Goal: Check status: Check status

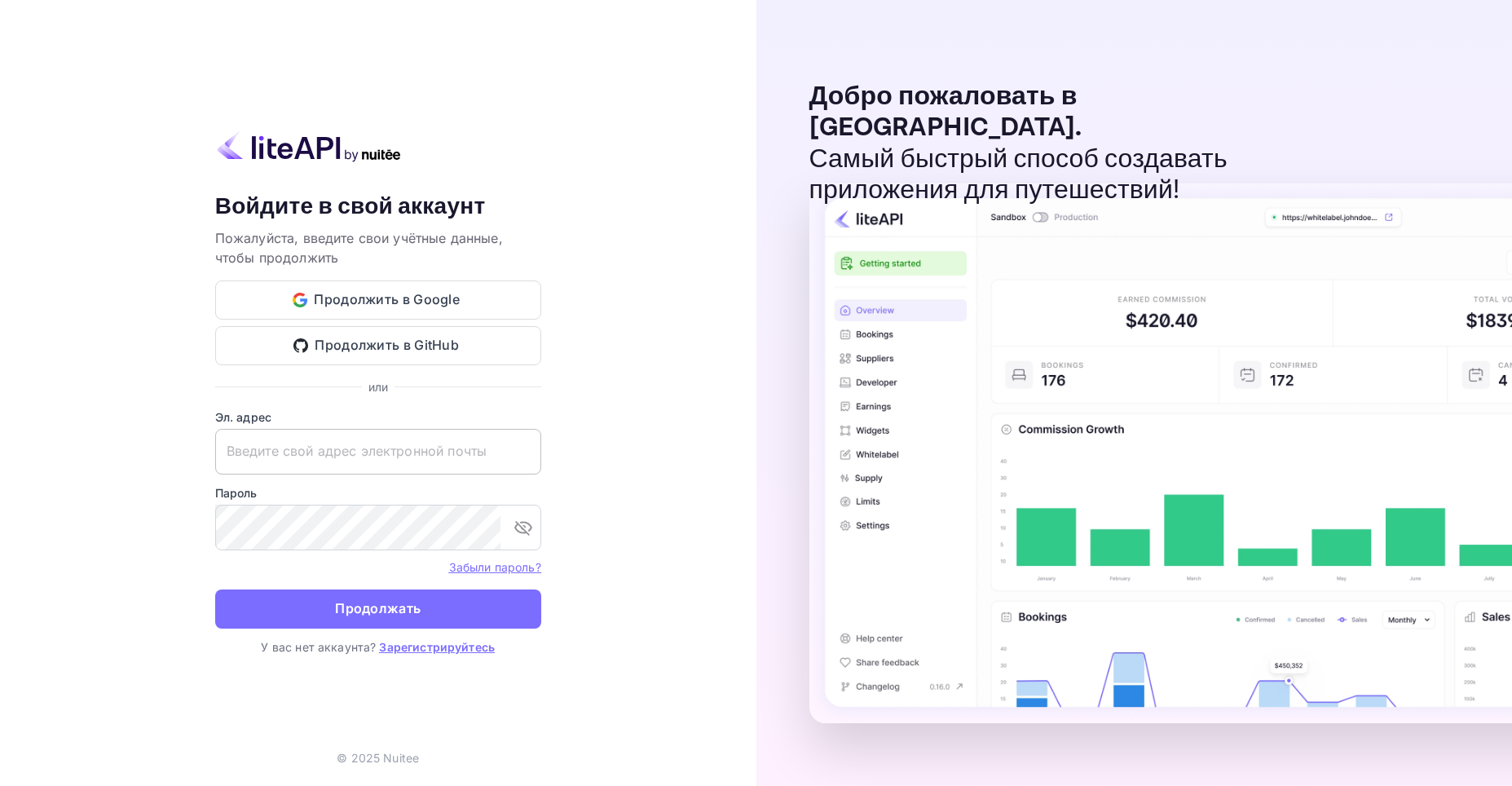
type input "[EMAIL_ADDRESS][DOMAIN_NAME]"
click at [443, 446] on input "[EMAIL_ADDRESS][DOMAIN_NAME]" at bounding box center [378, 451] width 326 height 46
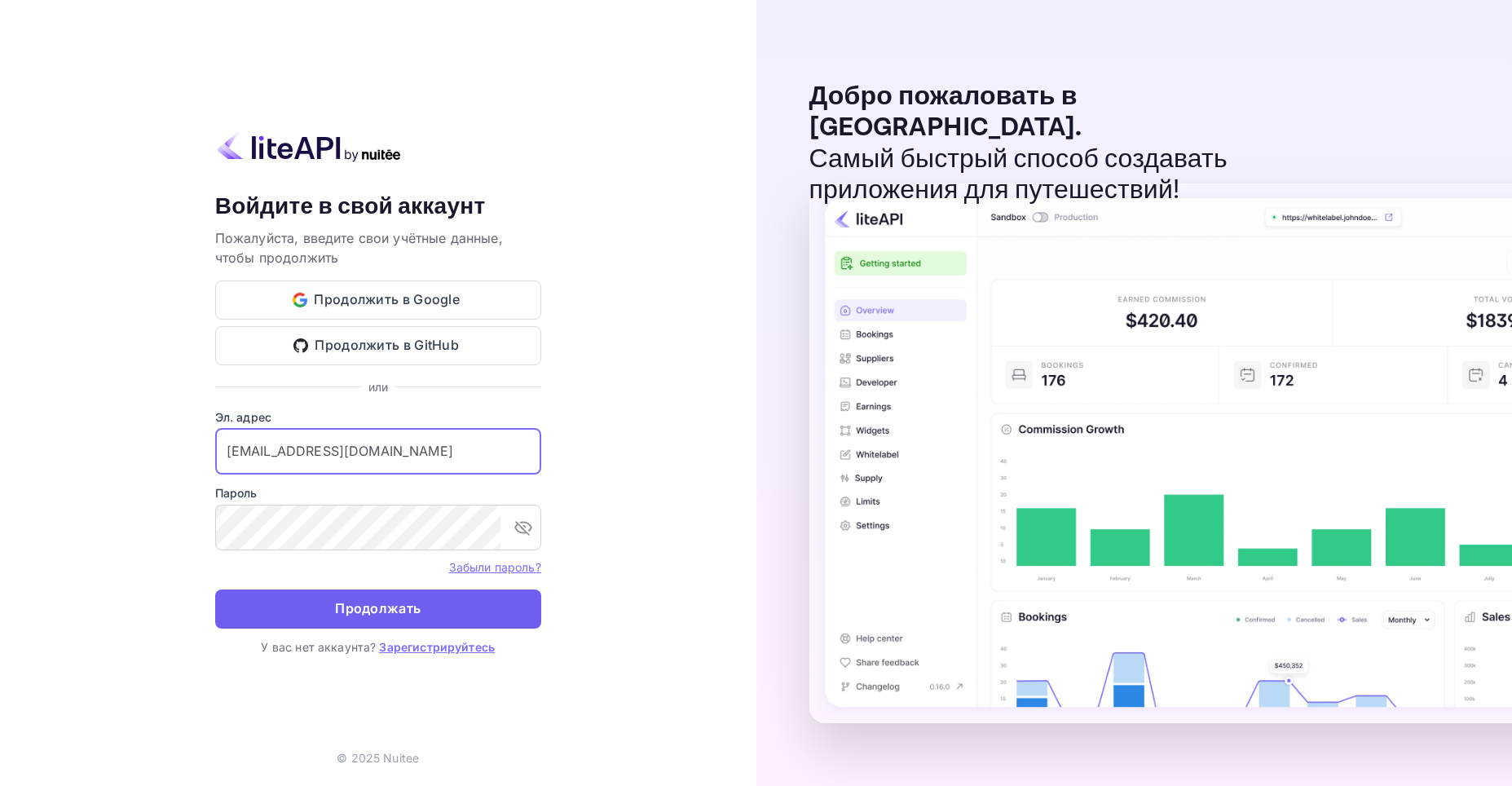
click at [434, 616] on button "Продолжать" at bounding box center [378, 609] width 326 height 39
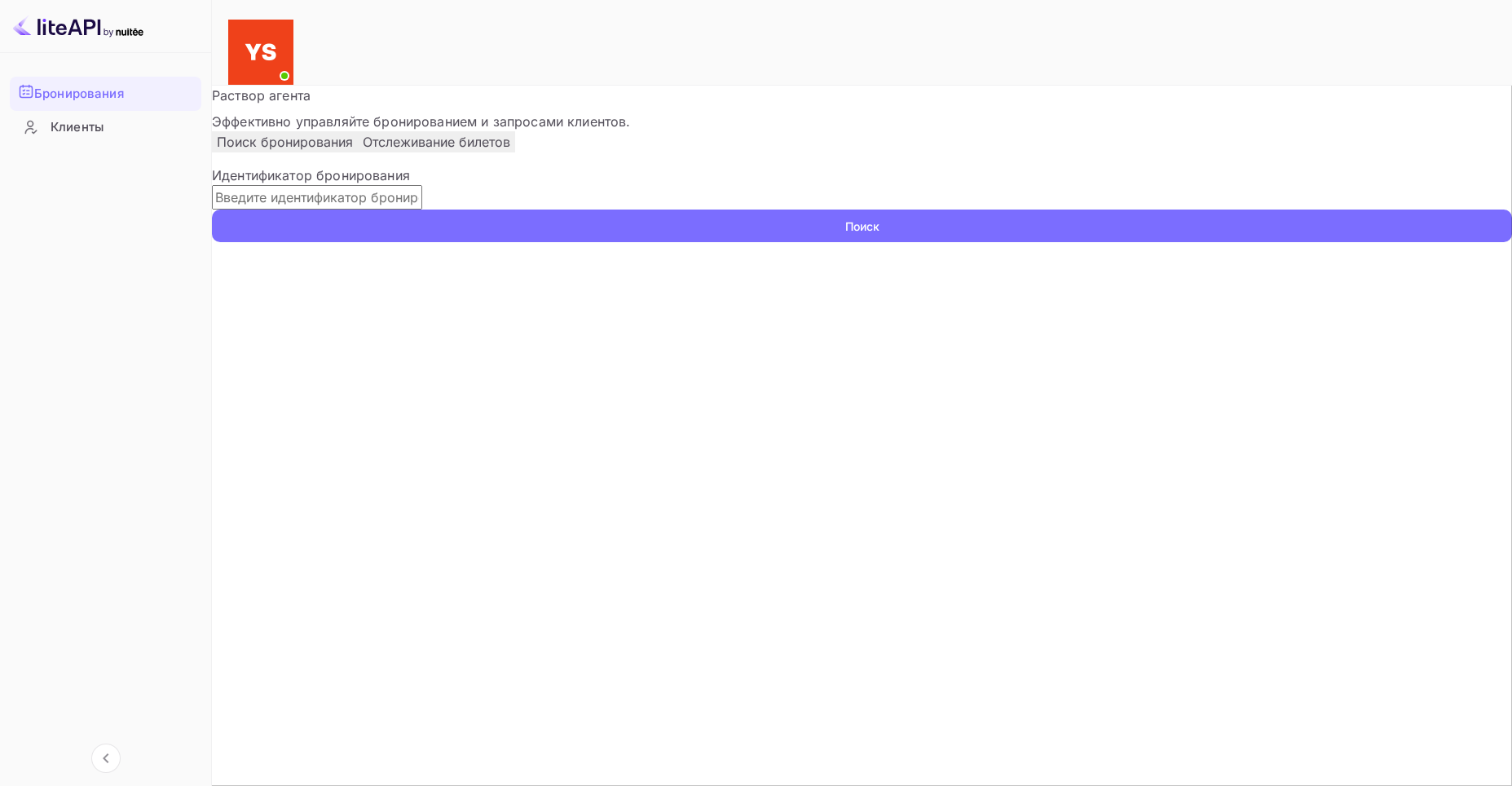
paste input "[EMAIL_ADDRESS][DOMAIN_NAME]"
type input "[EMAIL_ADDRESS][DOMAIN_NAME]"
drag, startPoint x: 468, startPoint y: 257, endPoint x: 248, endPoint y: 256, distance: 220.0
click at [248, 242] on div "Идентификатор бронирования [EMAIL_ADDRESS][DOMAIN_NAME] ​ Поиск" at bounding box center [862, 204] width 1300 height 76
paste input "9830356"
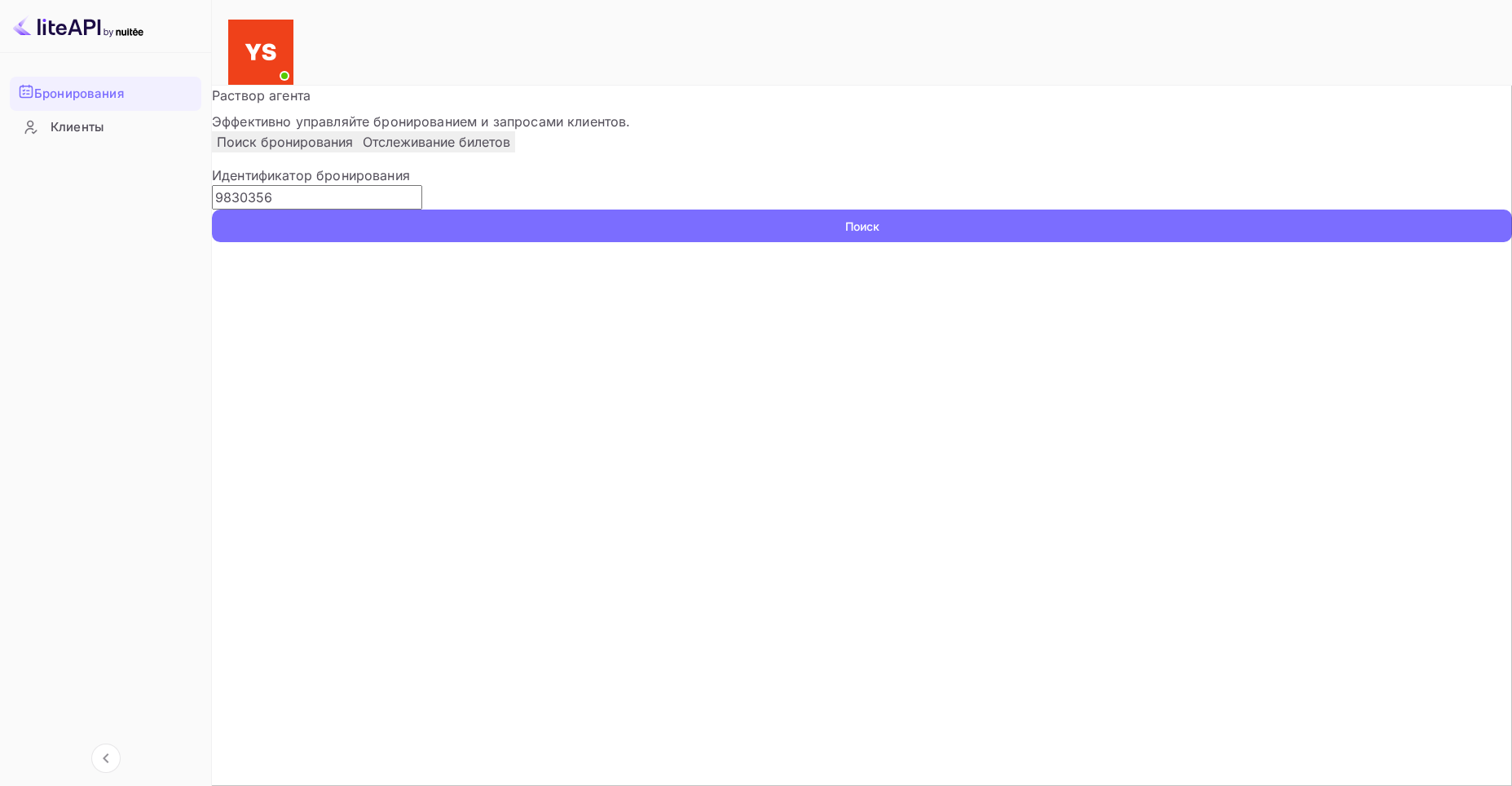
type input "9830356"
click at [879, 235] on ya-tr-span "Поиск" at bounding box center [862, 225] width 34 height 17
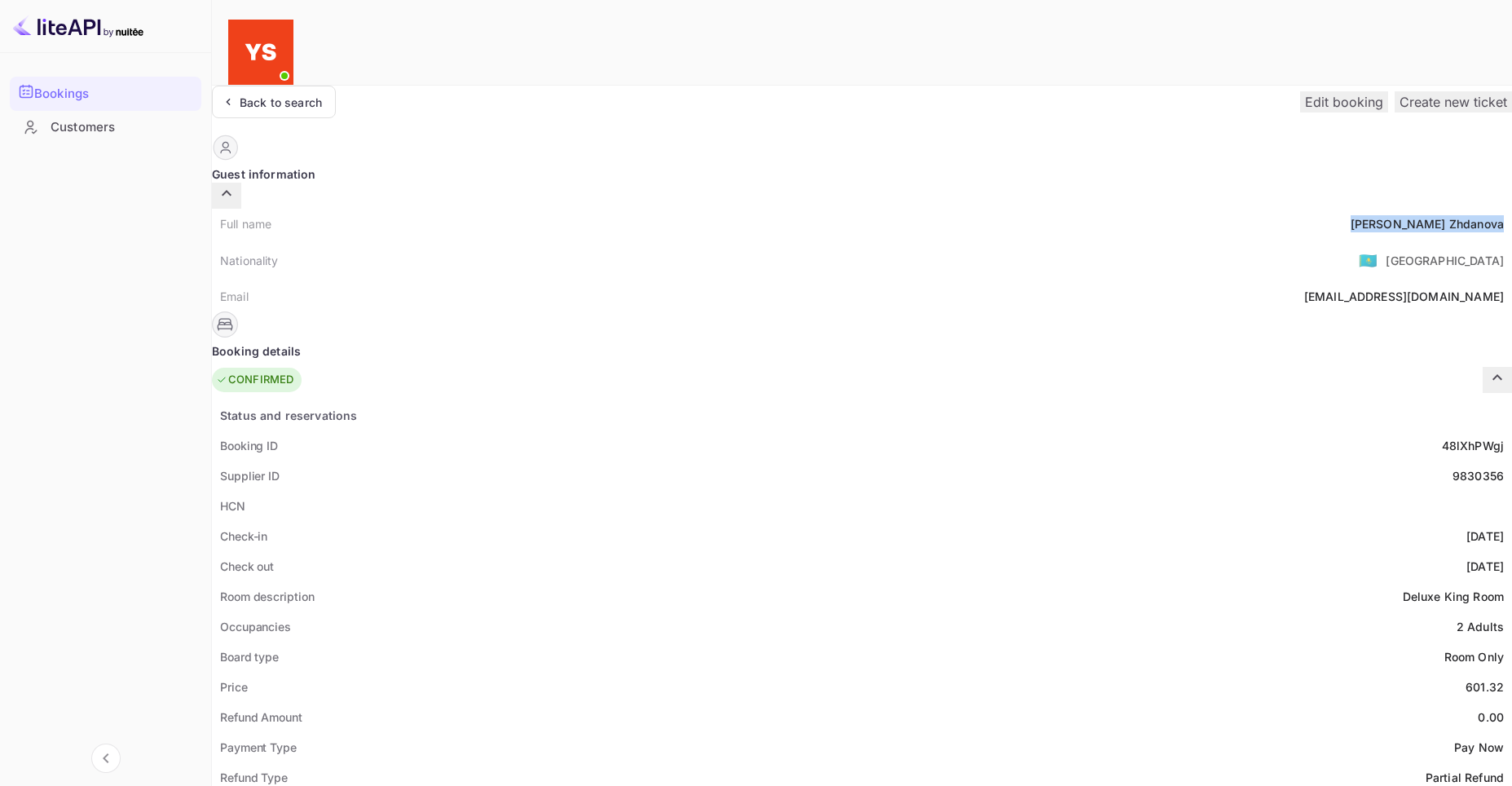
drag, startPoint x: 738, startPoint y: 190, endPoint x: 845, endPoint y: 200, distance: 107.5
click at [845, 208] on div "Full name [PERSON_NAME]" at bounding box center [862, 223] width 1300 height 30
copy div "[PERSON_NAME]"
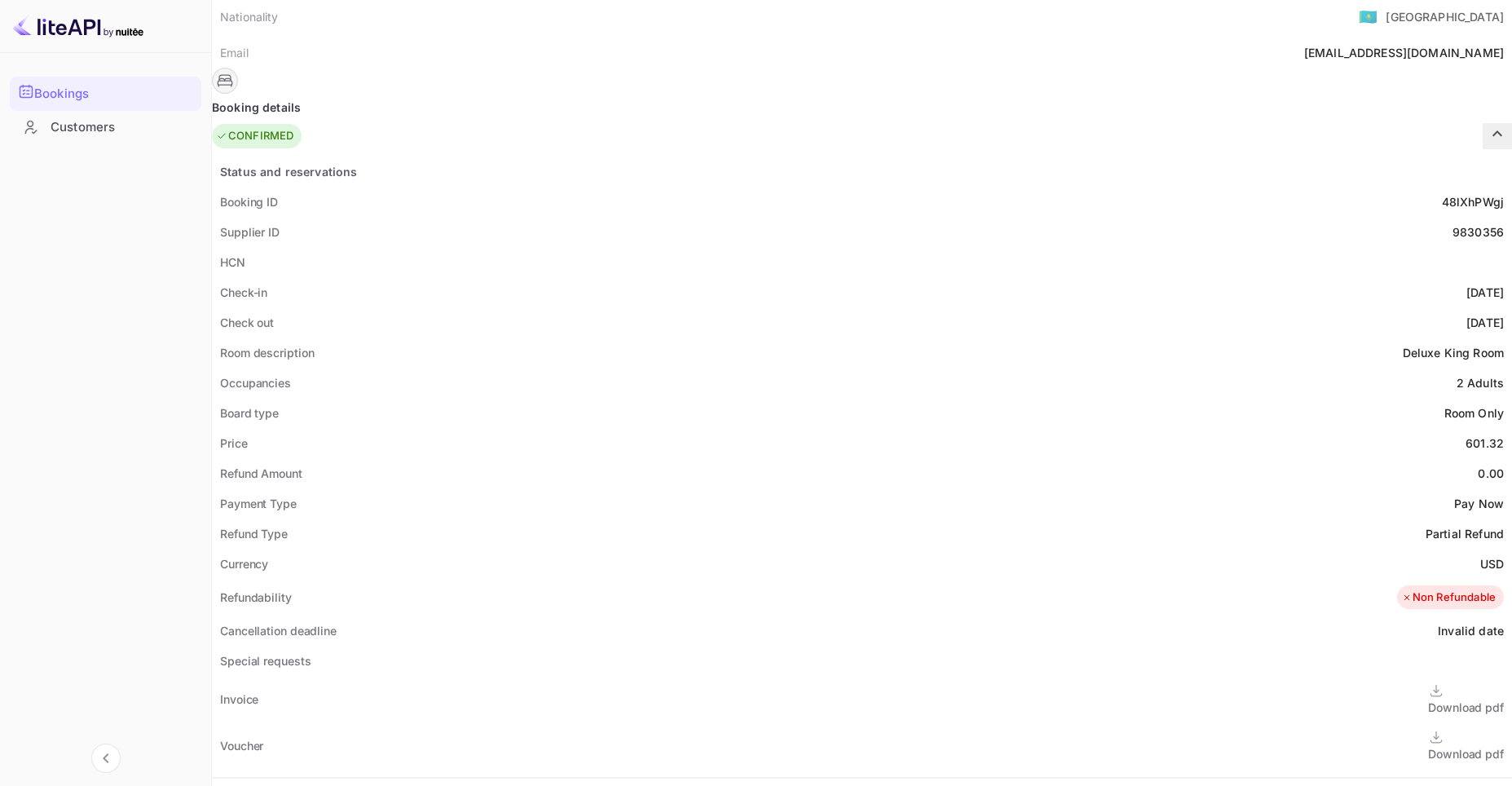
scroll to position [245, 0]
drag, startPoint x: 799, startPoint y: 401, endPoint x: 836, endPoint y: 408, distance: 37.7
click at [836, 427] on div "Price 601.32" at bounding box center [862, 441] width 1300 height 30
copy div "601.32"
drag, startPoint x: 815, startPoint y: 524, endPoint x: 840, endPoint y: 527, distance: 25.2
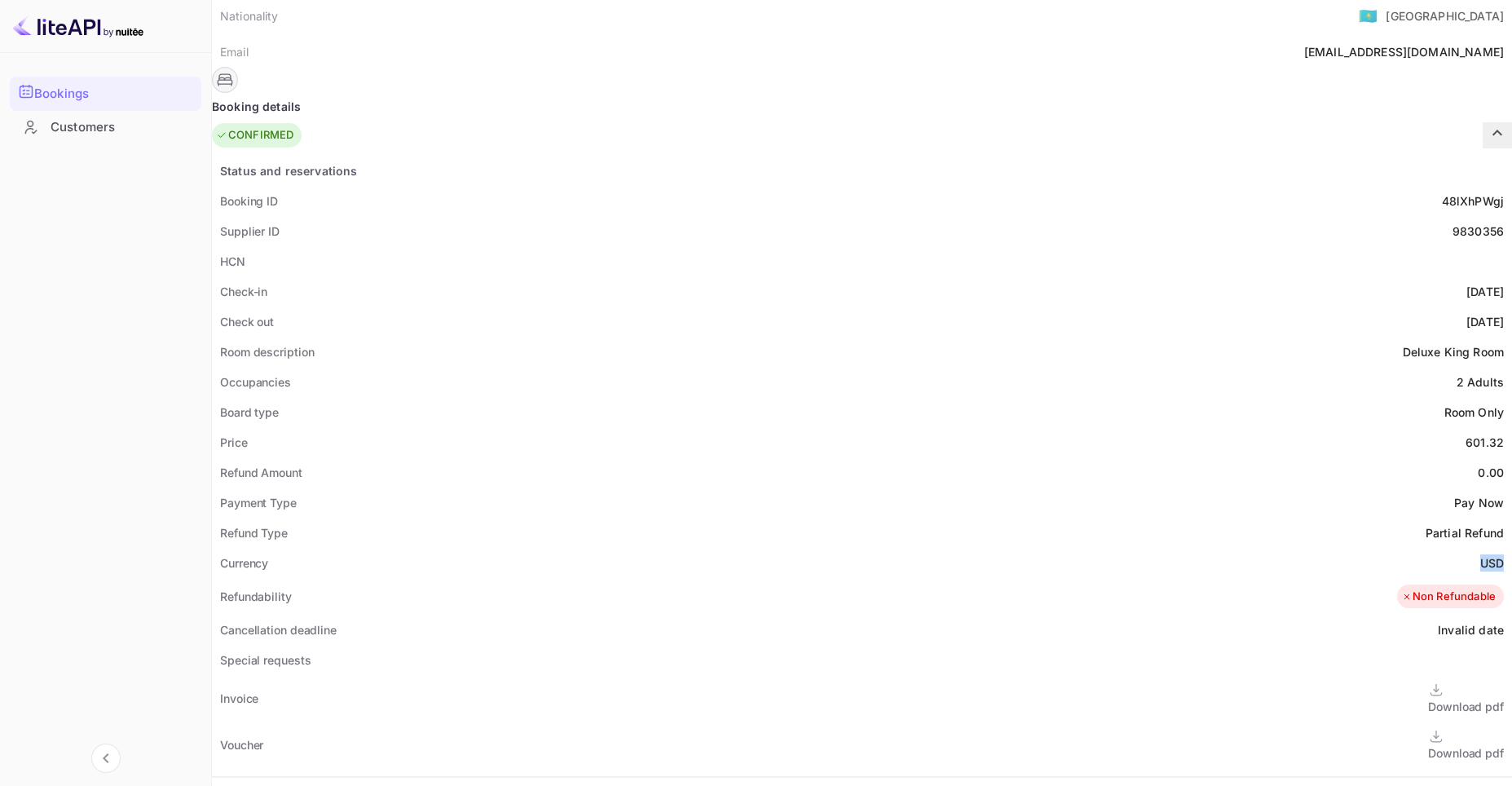
click at [840, 547] on div "Currency USD" at bounding box center [862, 562] width 1300 height 30
copy ya-tr-span "USD"
